Goal: Find specific page/section: Find specific page/section

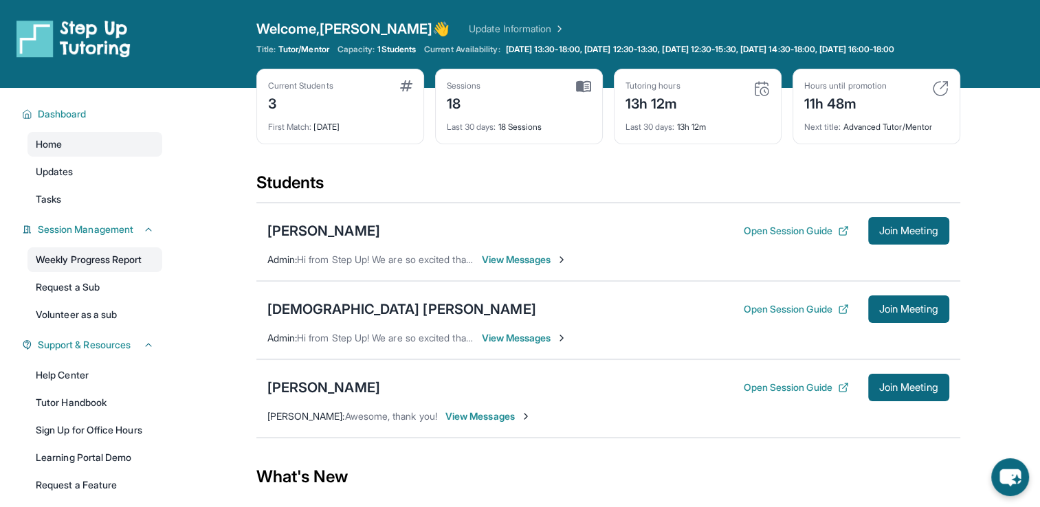
click at [94, 265] on link "Weekly Progress Report" at bounding box center [95, 260] width 135 height 25
